Goal: Transaction & Acquisition: Subscribe to service/newsletter

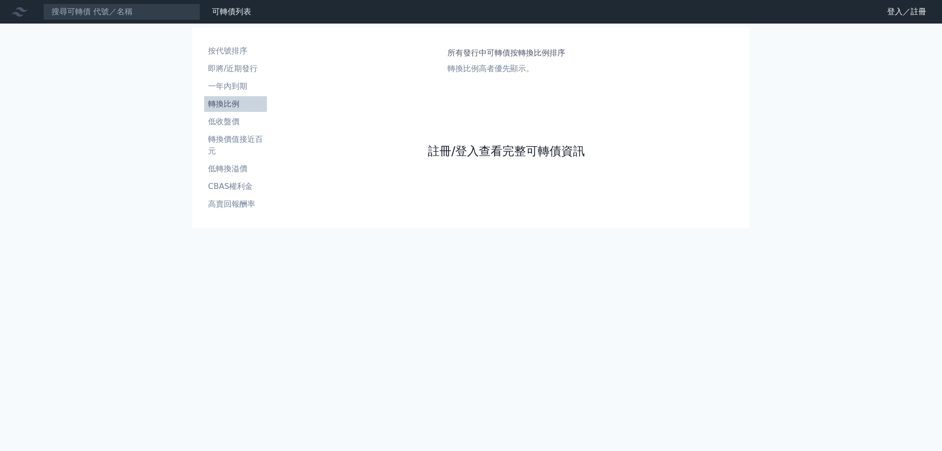
drag, startPoint x: 483, startPoint y: 162, endPoint x: 483, endPoint y: 157, distance: 5.4
click at [483, 160] on div "註冊/登入查看完整可轉債資訊" at bounding box center [506, 151] width 157 height 130
click at [483, 153] on link "註冊/登入查看完整可轉債資訊" at bounding box center [506, 151] width 157 height 16
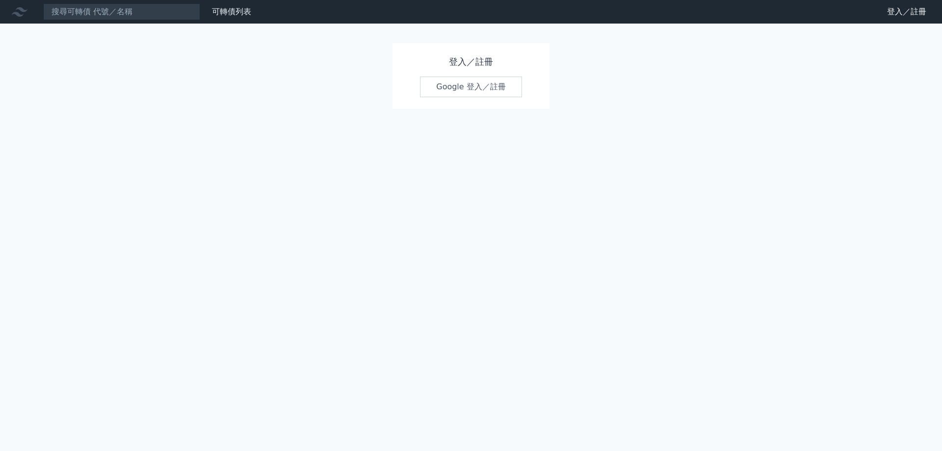
click at [487, 92] on link "Google 登入／註冊" at bounding box center [471, 87] width 102 height 21
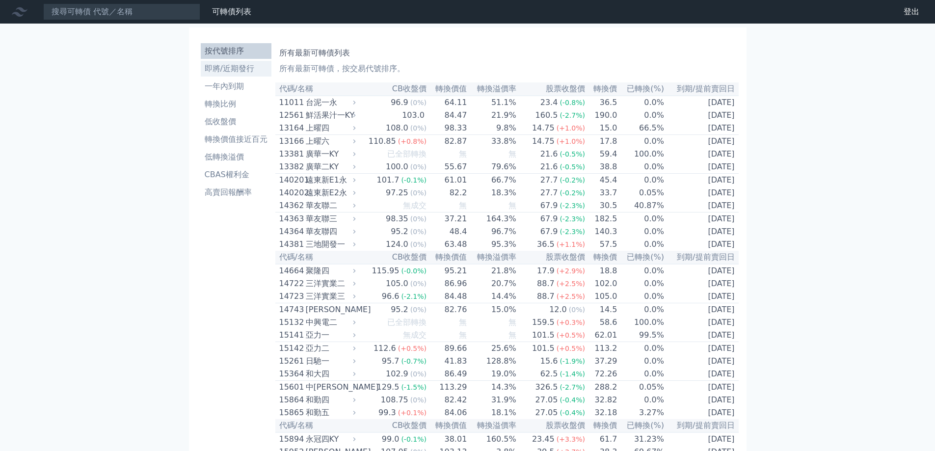
click at [237, 68] on li "即將/近期發行" at bounding box center [236, 69] width 71 height 12
